Goal: Find specific page/section: Find specific page/section

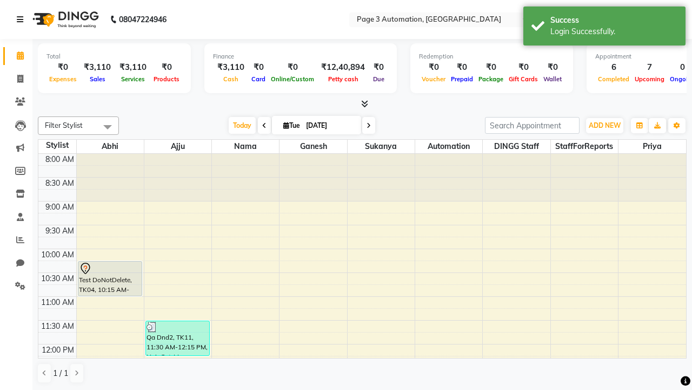
click at [22, 19] on icon at bounding box center [20, 20] width 6 height 8
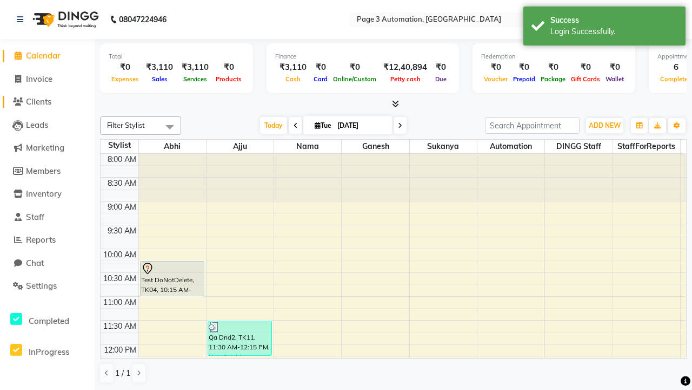
click at [47, 102] on span "Clients" at bounding box center [38, 101] width 25 height 10
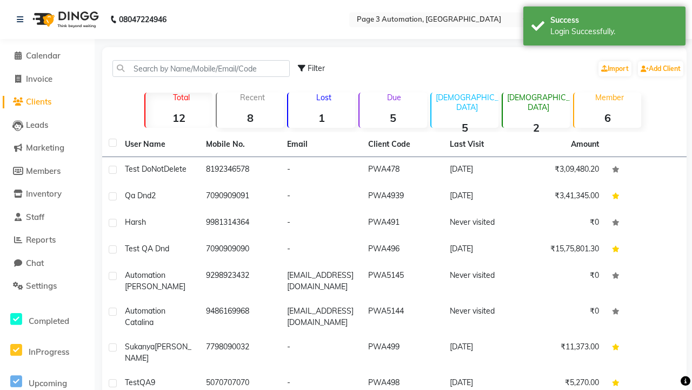
scroll to position [10, 0]
